Goal: Information Seeking & Learning: Find specific fact

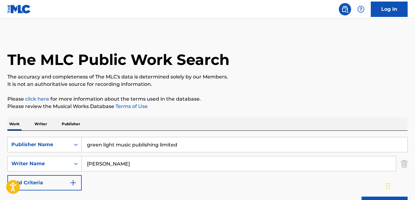
click at [40, 101] on link "click here" at bounding box center [37, 99] width 24 height 6
click at [279, 132] on div "SearchWithCriteria01eb5e71-a391-4f30-a6e3-43b7bd1c49c2 Publisher Name green lig…" at bounding box center [207, 172] width 400 height 84
type input "o"
click at [361, 196] on button "Search" at bounding box center [384, 203] width 46 height 15
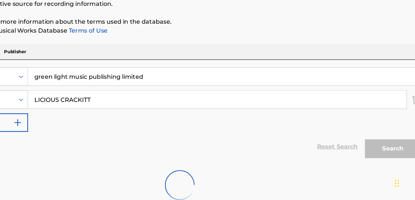
scroll to position [48, 0]
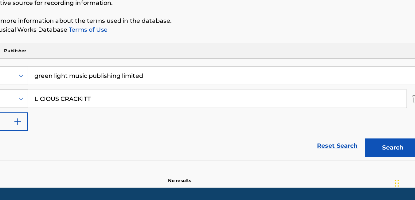
click at [378, 154] on button "Search" at bounding box center [384, 155] width 46 height 15
click at [374, 161] on button "Search" at bounding box center [384, 155] width 46 height 15
click at [380, 156] on button "Search" at bounding box center [384, 155] width 46 height 15
click at [174, 110] on input "LICIOUS CRACKITT" at bounding box center [239, 115] width 314 height 15
click at [379, 154] on button "Search" at bounding box center [384, 155] width 46 height 15
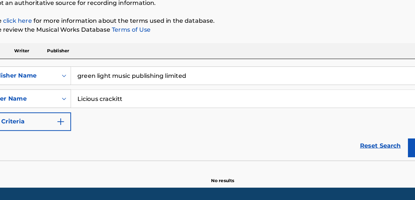
click at [364, 158] on button "Search" at bounding box center [384, 155] width 46 height 15
click at [230, 119] on input "Licious crackitt" at bounding box center [239, 115] width 314 height 15
type input "L"
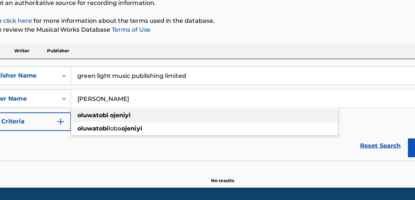
type input "oluwatobi ojeniyi"
click at [198, 128] on div "oluwatobi ojeniyi" at bounding box center [193, 129] width 222 height 11
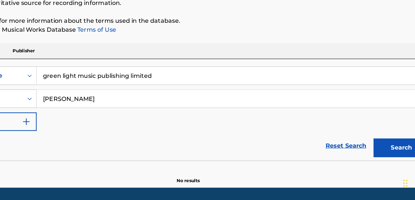
click at [389, 159] on button "Search" at bounding box center [384, 155] width 46 height 15
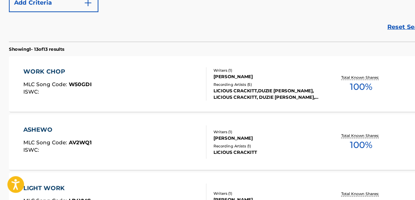
scroll to position [147, 0]
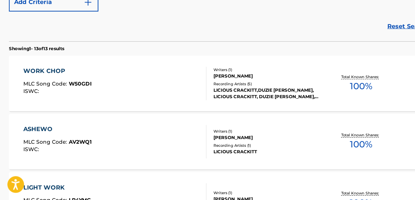
click at [125, 113] on div "WORK CHOP MLC Song Code : W50GDI ISWC :" at bounding box center [95, 103] width 152 height 28
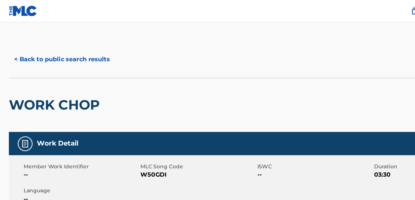
click at [16, 49] on button "< Back to public search results" at bounding box center [51, 48] width 88 height 15
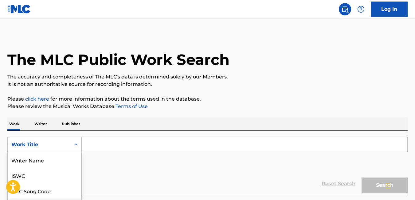
scroll to position [45, 0]
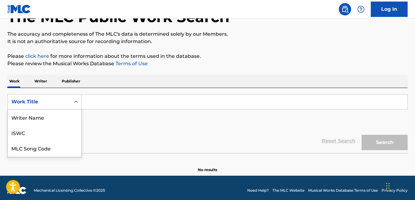
click at [71, 109] on div "8 results available. Use Up and Down to choose options, press Enter to select t…" at bounding box center [44, 101] width 74 height 15
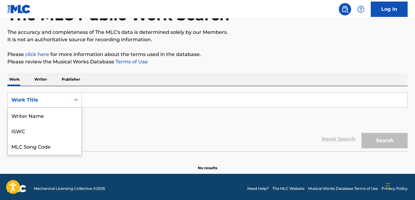
scroll to position [31, 0]
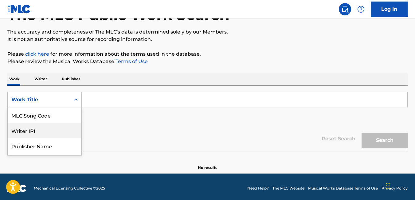
click at [108, 101] on input "Search Form" at bounding box center [244, 99] width 325 height 15
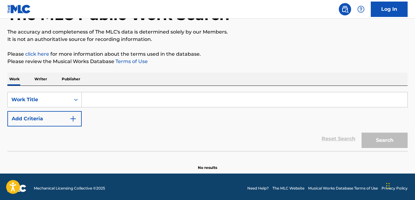
click at [107, 100] on input "Search Form" at bounding box center [244, 99] width 325 height 15
paste input "GLMP/2018/LC008 WHERE IS VECTOR? NONE NONE VECTOR Olanrewaju Ogunmefun David YE…"
type input "GLMP/2018/LC008 WHERE IS VECTOR? NONE NONE VECTOR Olanrewaju Ogunmefun David YE…"
click at [104, 100] on input "Search Form" at bounding box center [244, 99] width 325 height 15
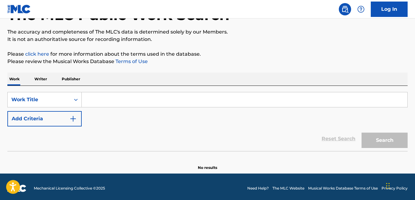
paste input "WHERE IS VECTOR?"
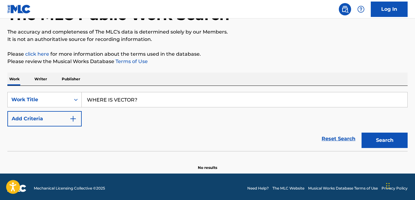
type input "WHERE IS VECTOR?"
click at [373, 142] on button "Search" at bounding box center [384, 139] width 46 height 15
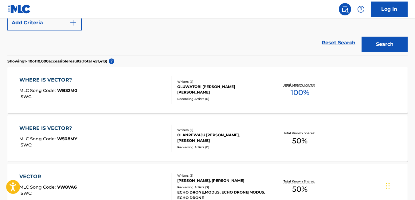
scroll to position [144, 0]
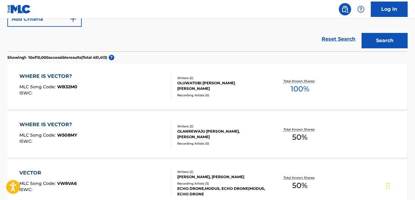
click at [210, 103] on div "WHERE IS VECTOR? MLC Song Code : WB32M0 ISWC : Writers ( 2 ) OLUWATOBI OJENIYI,…" at bounding box center [207, 86] width 400 height 46
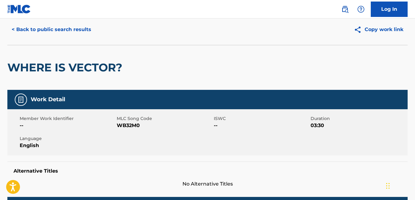
scroll to position [20, 0]
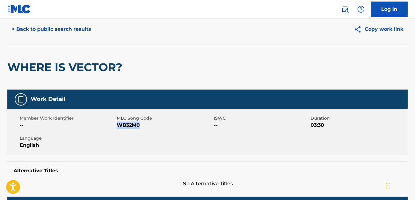
drag, startPoint x: 141, startPoint y: 125, endPoint x: 118, endPoint y: 125, distance: 22.7
click at [118, 125] on span "WB32M0" at bounding box center [164, 124] width 95 height 7
copy span "WB32M0"
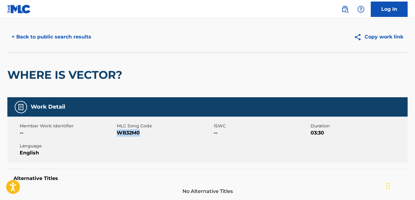
scroll to position [0, 0]
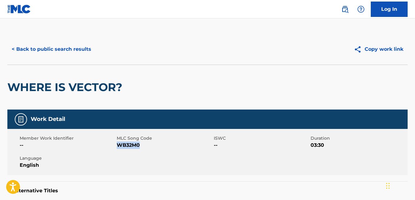
click at [13, 51] on button "< Back to public search results" at bounding box center [51, 48] width 88 height 15
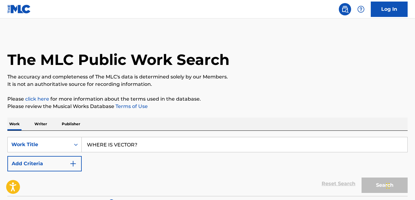
scroll to position [160, 0]
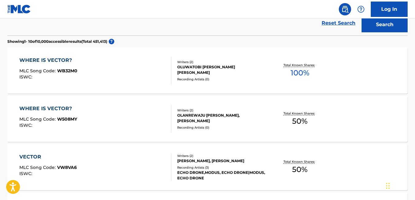
click at [184, 116] on div "OLANREWAJU OGUNMEFUN DAVID, LUCIOUS CRAKIT" at bounding box center [221, 117] width 89 height 11
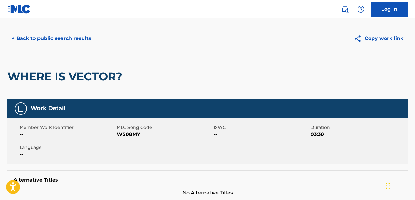
scroll to position [24, 0]
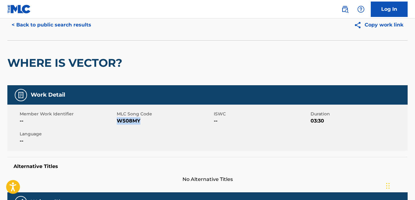
drag, startPoint x: 116, startPoint y: 120, endPoint x: 145, endPoint y: 121, distance: 28.6
click at [145, 121] on span "W508MY" at bounding box center [164, 120] width 95 height 7
copy span "W508MY"
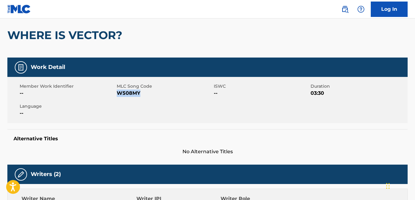
scroll to position [52, 0]
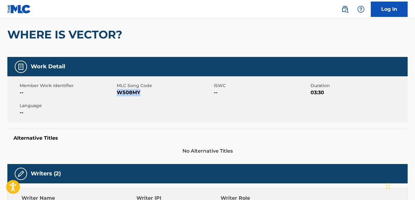
copy span "W508MY"
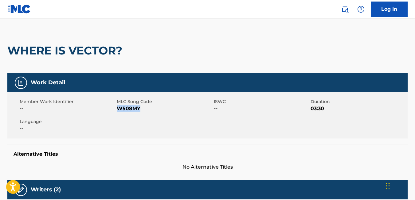
scroll to position [0, 0]
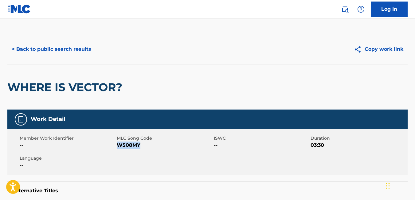
click at [19, 48] on button "< Back to public search results" at bounding box center [51, 48] width 88 height 15
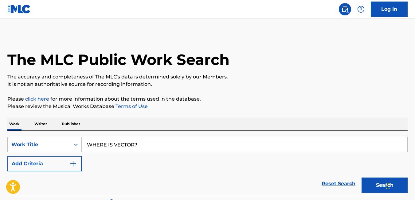
click at [174, 148] on input "WHERE IS VECTOR?" at bounding box center [244, 144] width 325 height 15
type input "W"
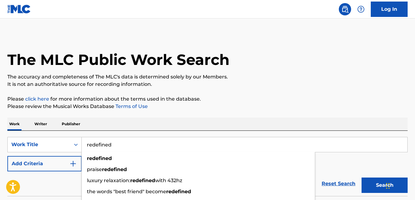
click at [185, 138] on input "redefined" at bounding box center [244, 144] width 325 height 15
type input "redefined"
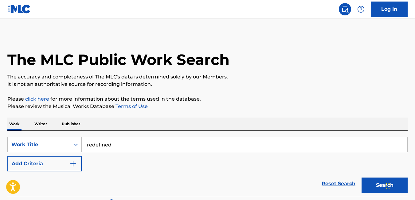
click at [369, 183] on button "Search" at bounding box center [384, 184] width 46 height 15
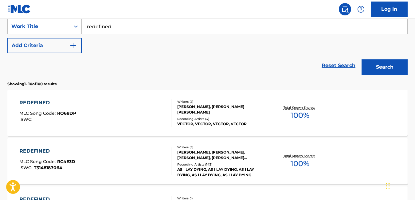
scroll to position [120, 0]
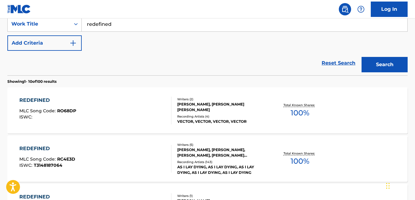
click at [195, 104] on div "LUCIOUS CRAKIT, OLANREWAJU OGUNMEFUN DAVID" at bounding box center [221, 106] width 89 height 11
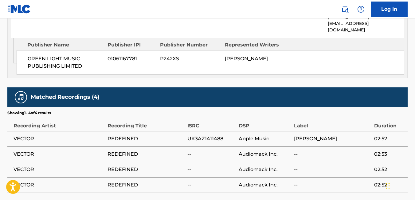
scroll to position [409, 0]
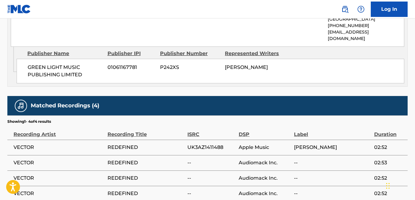
drag, startPoint x: 312, startPoint y: 146, endPoint x: 277, endPoint y: 74, distance: 80.9
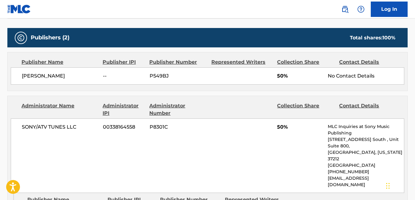
scroll to position [261, 0]
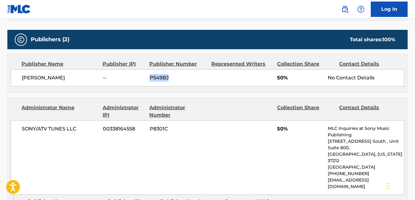
drag, startPoint x: 168, startPoint y: 78, endPoint x: 149, endPoint y: 77, distance: 19.1
click at [149, 77] on div "Oluwatobi Ojeniyi -- P549BJ 50% No Contact Details" at bounding box center [207, 77] width 393 height 17
copy span "P549BJ"
